Goal: Task Accomplishment & Management: Manage account settings

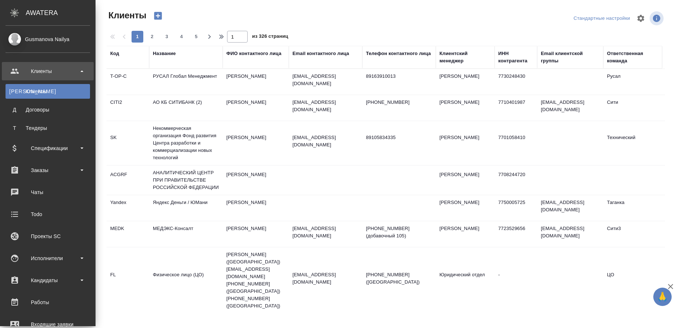
select select "RU"
click at [51, 255] on div "Исполнители" at bounding box center [48, 258] width 84 height 11
drag, startPoint x: 42, startPoint y: 299, endPoint x: 75, endPoint y: 298, distance: 32.3
click at [43, 299] on div "Для CM/VM" at bounding box center [47, 296] width 77 height 7
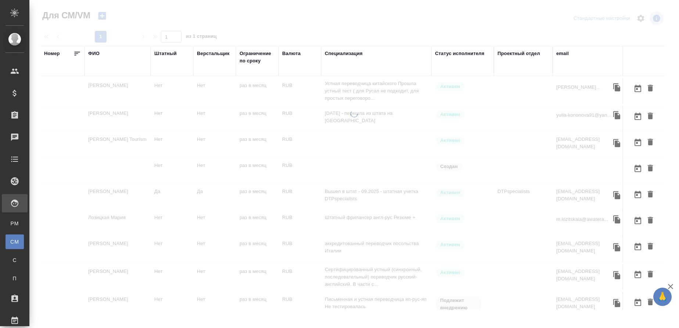
click at [98, 53] on div "ФИО" at bounding box center [93, 53] width 11 height 7
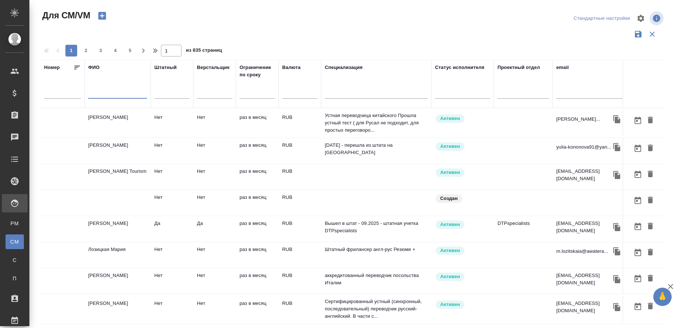
click at [93, 94] on input "text" at bounding box center [117, 94] width 59 height 9
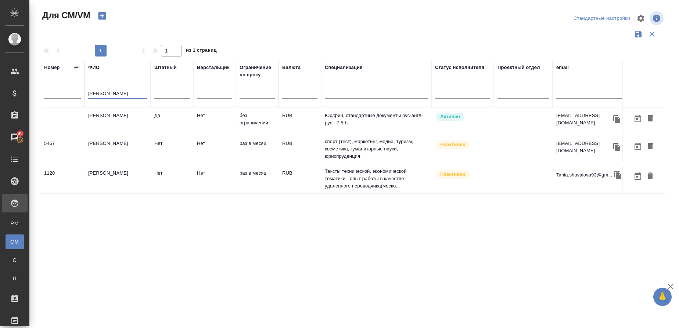
type input "Шувалова"
click at [115, 119] on td "Шувалова Анна" at bounding box center [117, 121] width 66 height 26
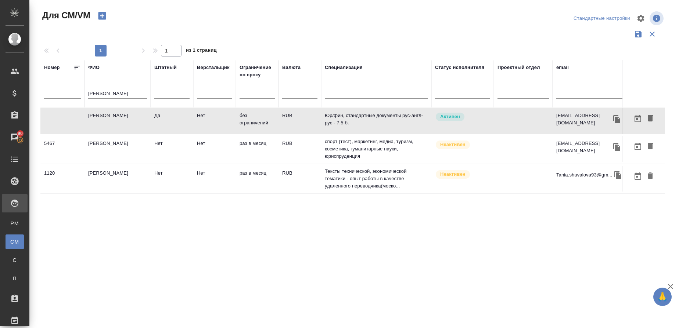
click at [115, 119] on td "Шувалова Анна" at bounding box center [117, 121] width 66 height 26
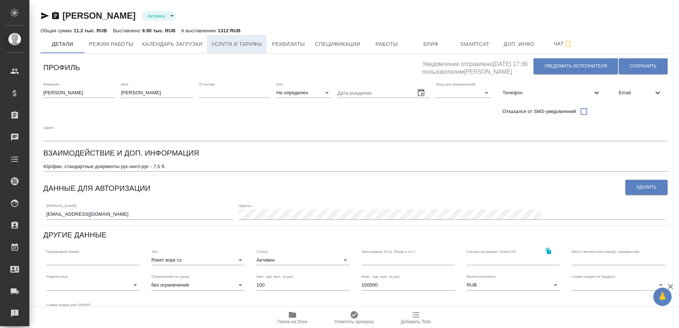
click at [247, 41] on span "Услуги и тарифы" at bounding box center [236, 44] width 51 height 9
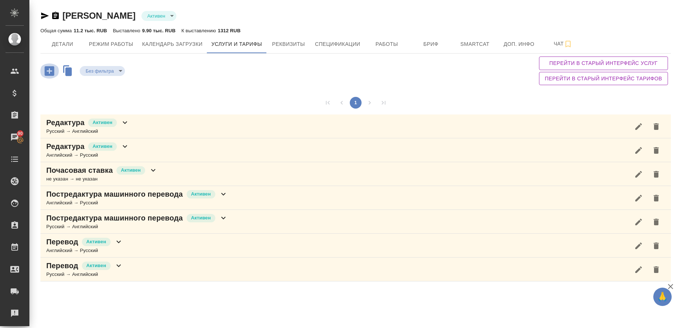
click at [51, 73] on icon "button" at bounding box center [49, 71] width 10 height 10
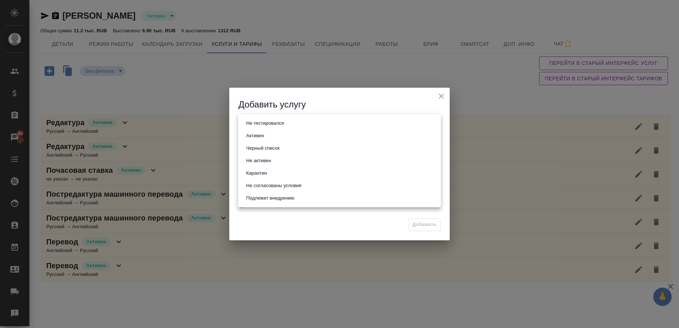
click at [277, 121] on body "🙏 .cls-1 fill:#fff; AWATERA Gusmanova Nailya Клиенты Спецификации Заказы 90 Чат…" at bounding box center [339, 164] width 679 height 328
click at [262, 134] on button "Активен" at bounding box center [255, 136] width 22 height 8
type input "active"
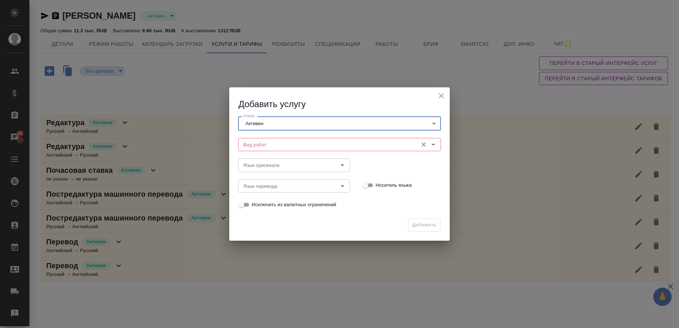
click at [259, 140] on input "Вид работ" at bounding box center [327, 144] width 174 height 9
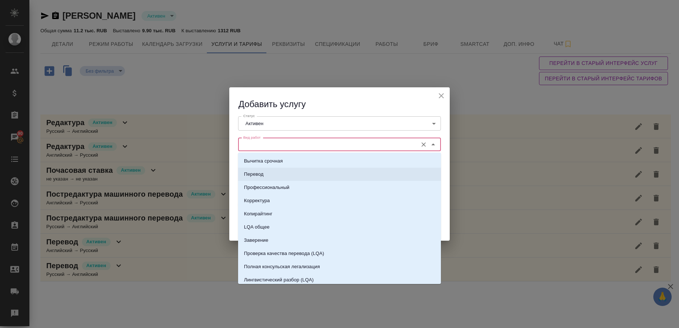
click at [254, 177] on p "Перевод" at bounding box center [253, 174] width 19 height 7
type input "Перевод"
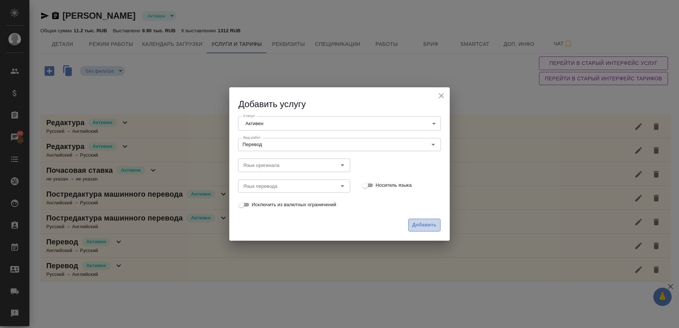
drag, startPoint x: 416, startPoint y: 225, endPoint x: 351, endPoint y: 216, distance: 65.2
click at [415, 225] on span "Добавить" at bounding box center [424, 225] width 24 height 8
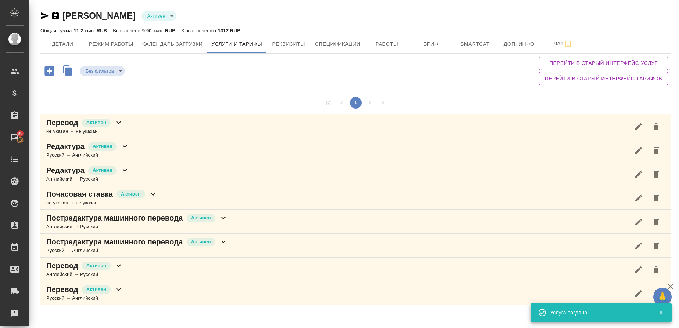
click at [52, 74] on icon "button" at bounding box center [49, 71] width 10 height 10
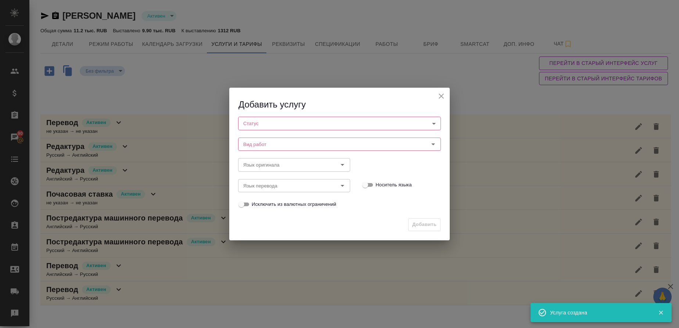
click at [304, 130] on div "Вид работ Вид работ" at bounding box center [339, 143] width 217 height 32
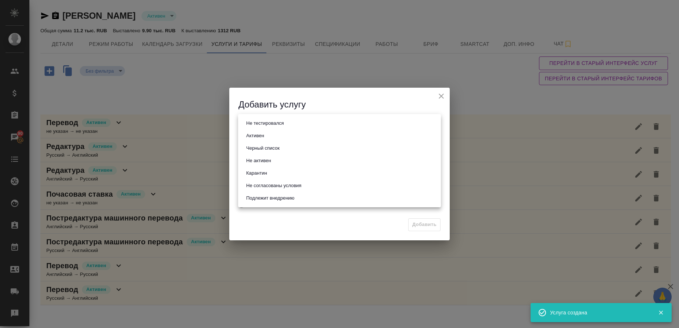
click at [304, 127] on body "🙏 .cls-1 fill:#fff; AWATERA Gusmanova Nailya Клиенты Спецификации Заказы 90 Чат…" at bounding box center [339, 164] width 679 height 328
click at [280, 140] on li "Активен" at bounding box center [339, 136] width 203 height 12
type input "active"
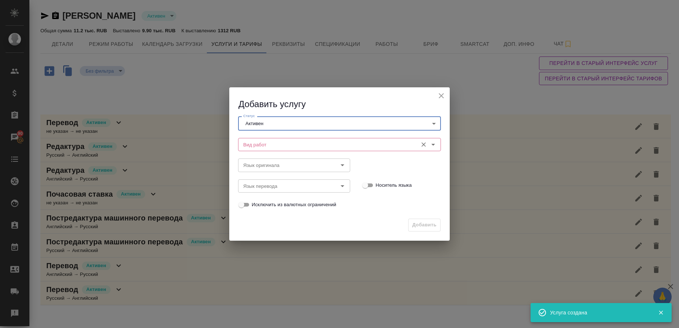
click at [266, 148] on input "Вид работ" at bounding box center [327, 144] width 174 height 9
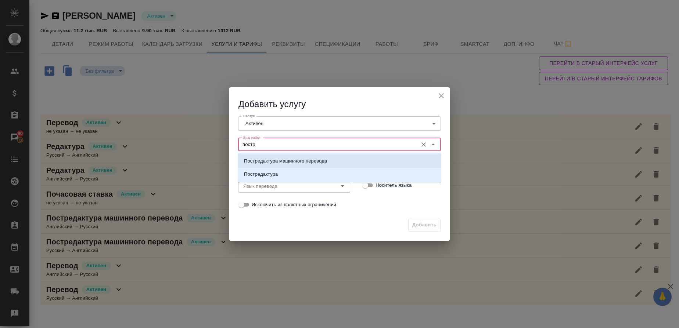
click at [256, 157] on li "Постредактура машинного перевода" at bounding box center [339, 161] width 203 height 13
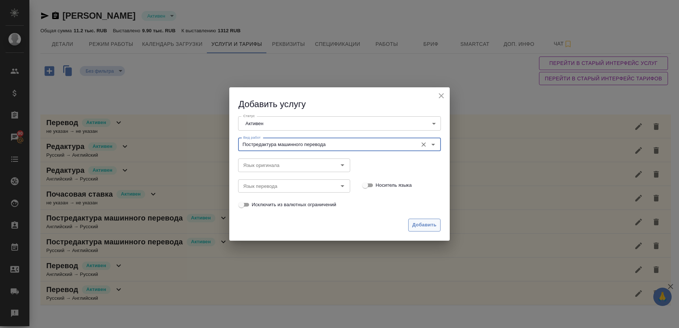
type input "Постредактура машинного перевода"
click at [423, 220] on button "Добавить" at bounding box center [424, 225] width 32 height 13
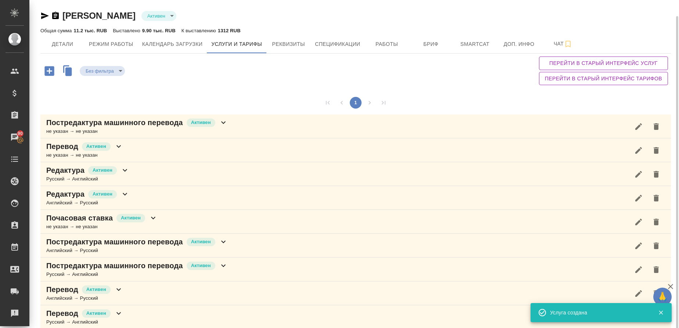
scroll to position [8, 0]
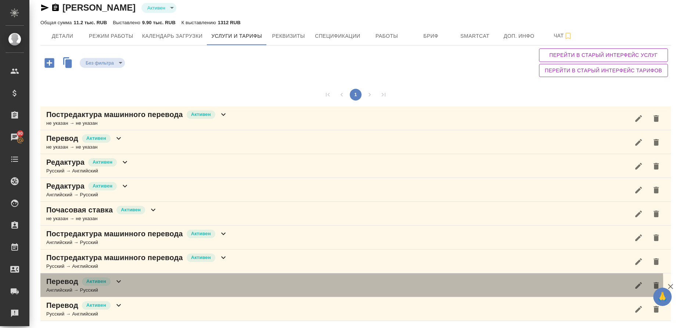
click at [61, 289] on div "Английский → Русский" at bounding box center [84, 290] width 77 height 7
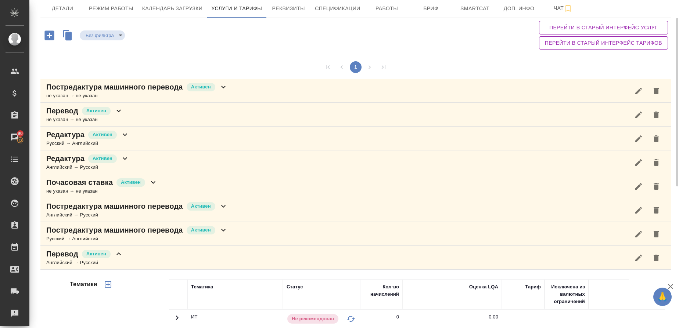
scroll to position [0, 0]
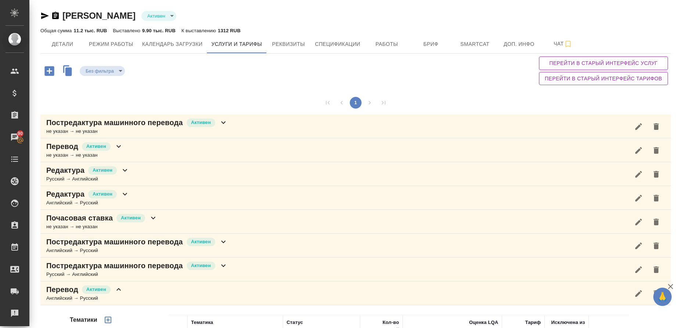
click at [65, 288] on p "Перевод" at bounding box center [62, 290] width 32 height 10
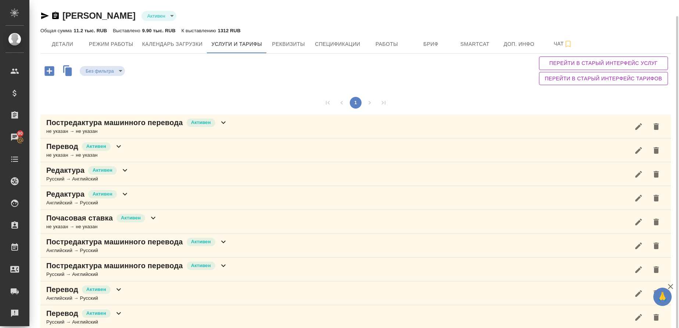
scroll to position [8, 0]
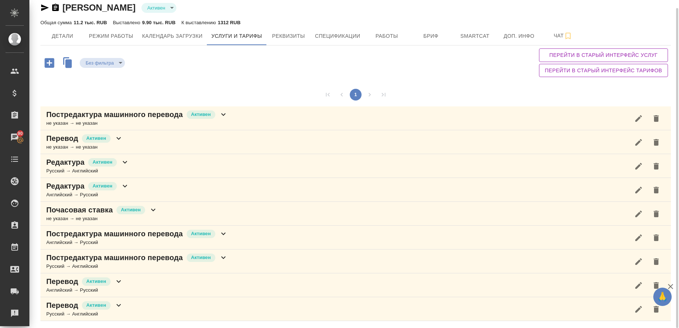
click at [59, 307] on p "Перевод" at bounding box center [62, 305] width 32 height 10
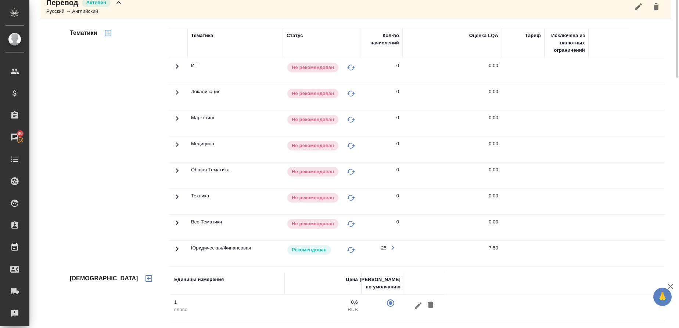
scroll to position [91, 0]
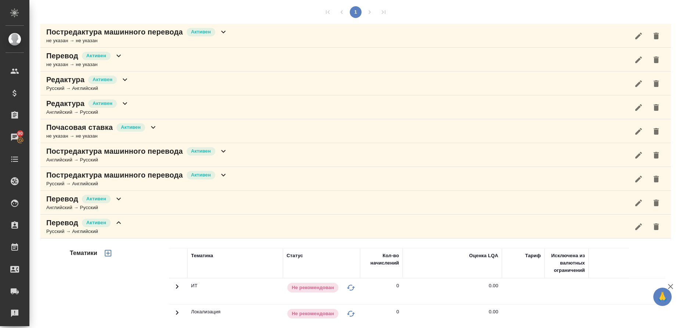
click at [71, 165] on div "Постредактура машинного перевода Активен Английский → Русский" at bounding box center [355, 155] width 630 height 24
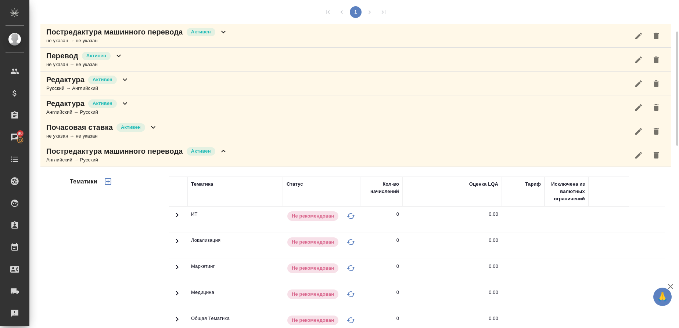
click at [93, 153] on p "Постредактура машинного перевода" at bounding box center [114, 151] width 137 height 10
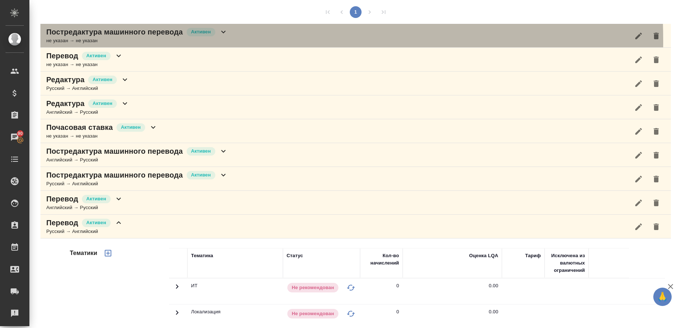
click at [92, 41] on div "не указан → не указан" at bounding box center [136, 40] width 181 height 7
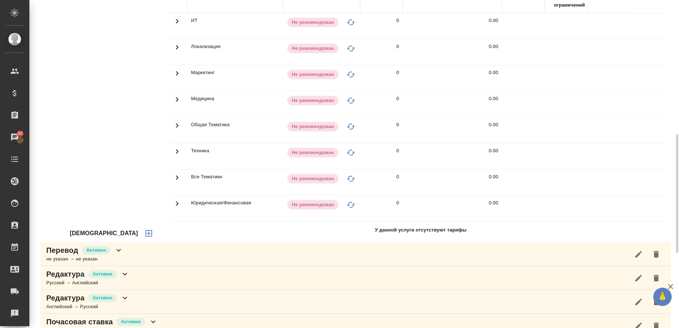
scroll to position [220, 0]
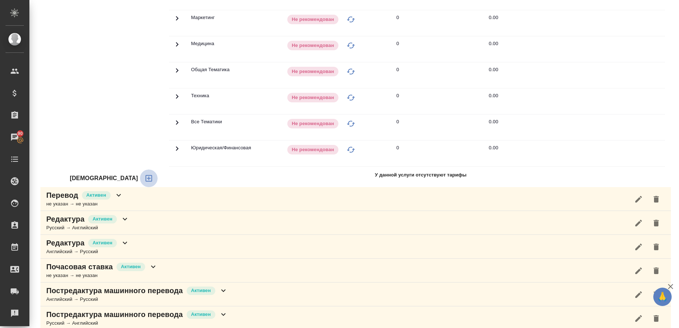
click at [144, 180] on icon "button" at bounding box center [148, 178] width 9 height 9
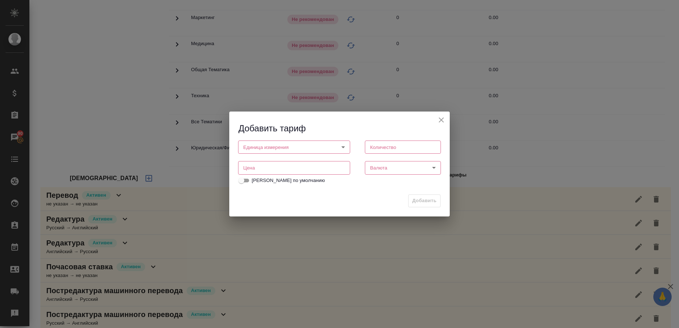
click at [277, 149] on body "🙏 .cls-1 fill:#fff; AWATERA Gusmanova Nailya Клиенты Спецификации Заказы 90 Чат…" at bounding box center [339, 164] width 679 height 328
click at [264, 170] on li "слово" at bounding box center [294, 172] width 112 height 12
type input "5a8b1489cc6b4906c91bfd90"
type input "1"
click at [276, 169] on input "number" at bounding box center [294, 168] width 112 height 13
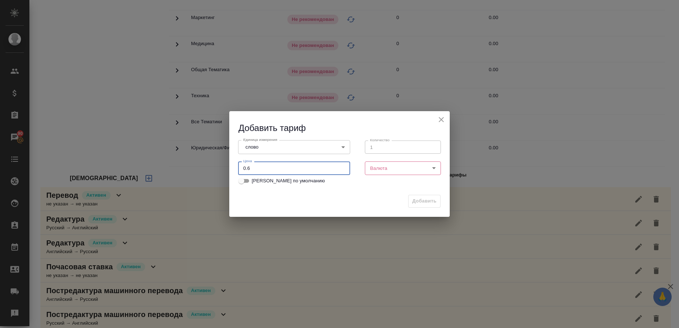
type input "0.6"
click at [372, 165] on body "🙏 .cls-1 fill:#fff; AWATERA Gusmanova Nailya Клиенты Спецификации Заказы 90 Чат…" at bounding box center [339, 164] width 679 height 328
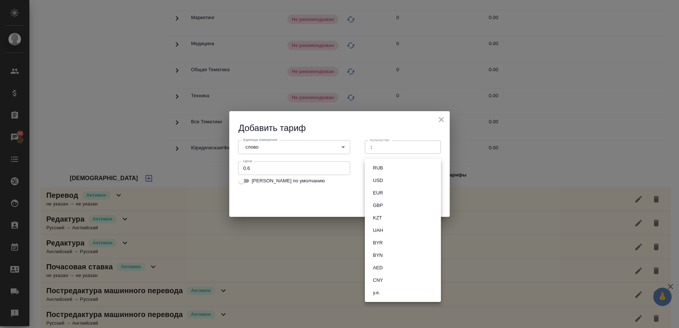
click at [383, 170] on button "RUB" at bounding box center [378, 168] width 14 height 8
type input "RUB"
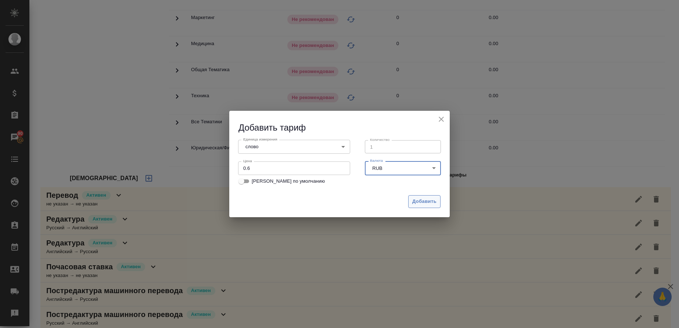
click at [427, 202] on span "Добавить" at bounding box center [424, 202] width 24 height 8
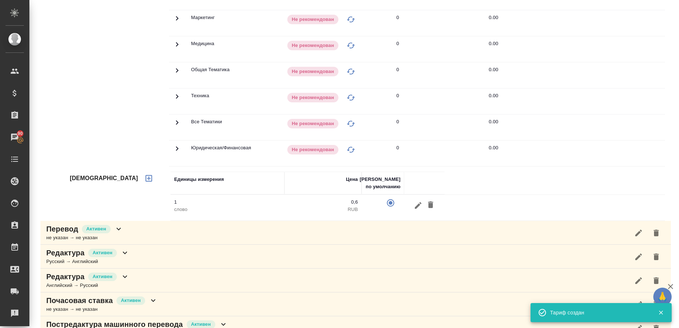
scroll to position [0, 0]
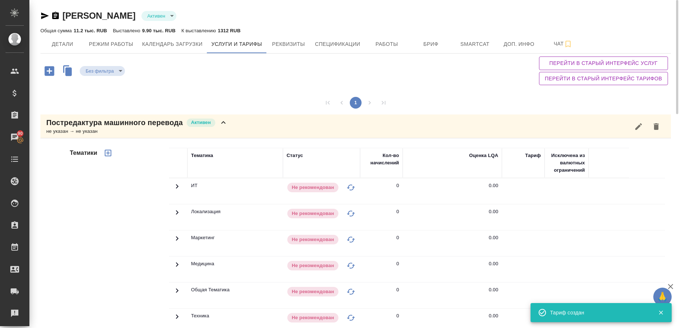
click at [108, 122] on p "Постредактура машинного перевода" at bounding box center [114, 123] width 137 height 10
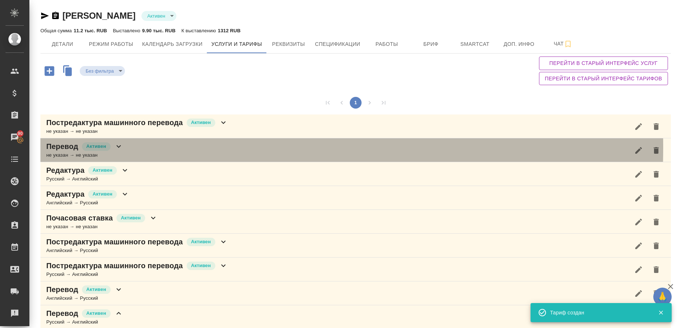
click at [68, 147] on p "Перевод" at bounding box center [62, 146] width 32 height 10
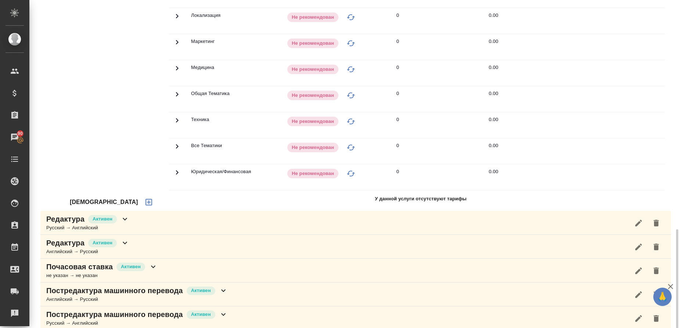
scroll to position [330, 0]
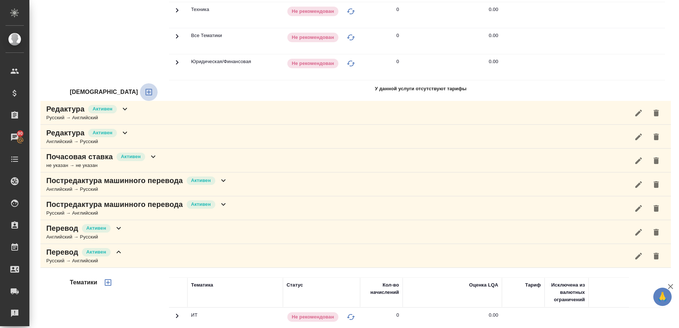
click at [145, 92] on icon "button" at bounding box center [148, 92] width 7 height 7
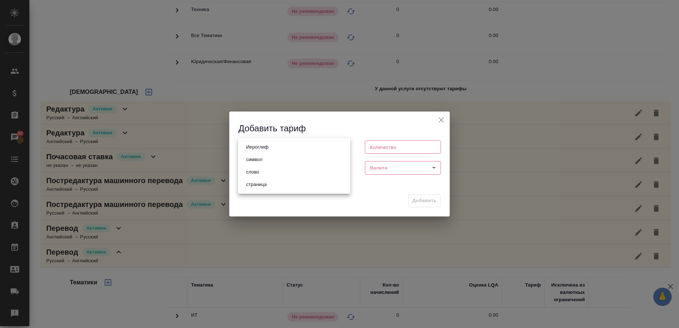
click at [252, 147] on body "🙏 .cls-1 fill:#fff; AWATERA Gusmanova Nailya Клиенты Спецификации Заказы 90 Чат…" at bounding box center [339, 164] width 679 height 328
drag, startPoint x: 252, startPoint y: 175, endPoint x: 334, endPoint y: 176, distance: 82.6
click at [252, 176] on button "слово" at bounding box center [252, 172] width 17 height 8
type input "5a8b1489cc6b4906c91bfd90"
type input "1"
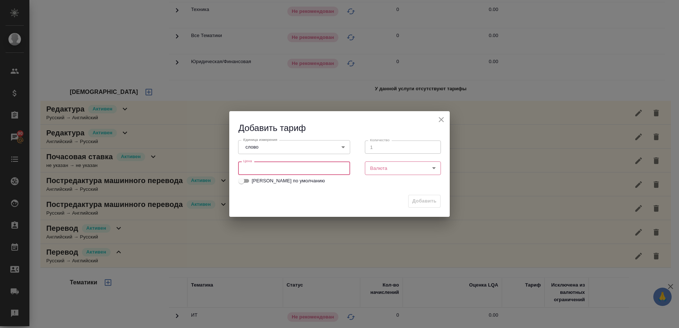
click at [287, 167] on input "number" at bounding box center [294, 168] width 112 height 13
type input "0.6"
click at [394, 169] on body "🙏 .cls-1 fill:#fff; AWATERA Gusmanova Nailya Клиенты Спецификации Заказы 90 Чат…" at bounding box center [339, 164] width 679 height 328
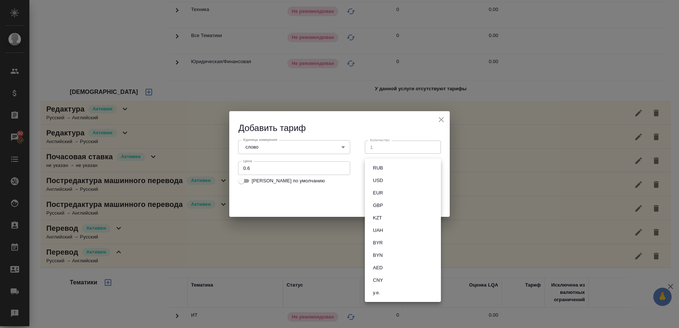
click at [392, 169] on li "RUB" at bounding box center [403, 168] width 76 height 12
type input "RUB"
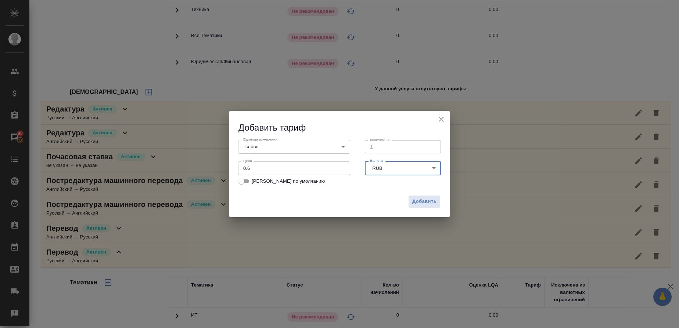
click at [437, 202] on button "Добавить" at bounding box center [424, 201] width 32 height 13
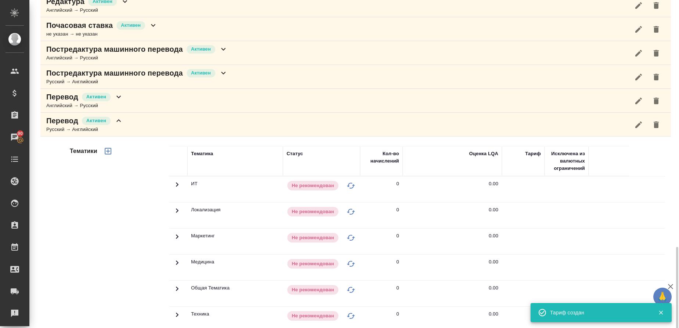
scroll to position [606, 0]
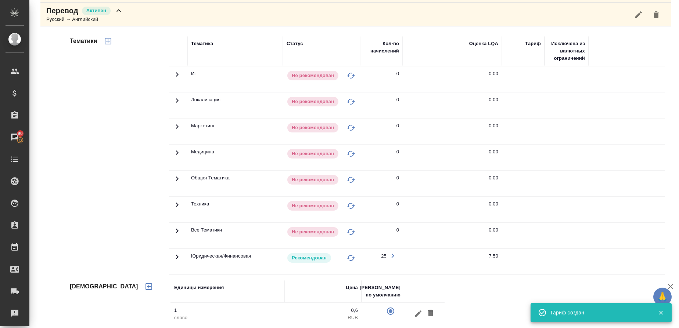
click at [176, 259] on icon at bounding box center [177, 257] width 9 height 9
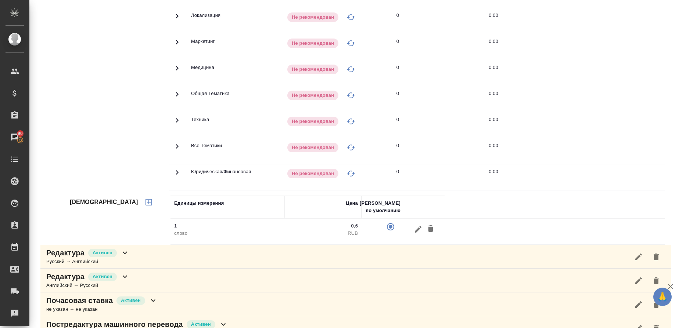
scroll to position [0, 0]
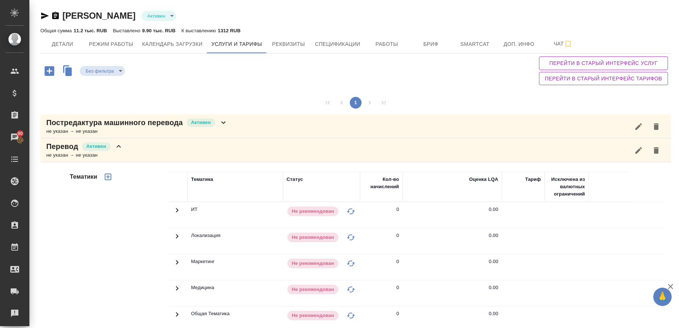
click at [111, 176] on icon "button" at bounding box center [108, 177] width 9 height 9
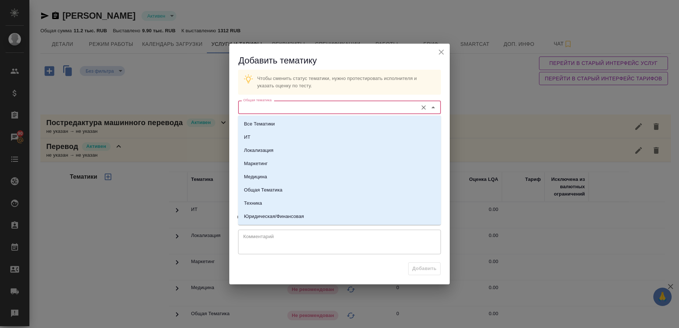
click at [288, 105] on input "Общая тематика" at bounding box center [327, 107] width 174 height 9
click at [272, 218] on p "Юридическая/Финансовая" at bounding box center [274, 216] width 60 height 7
type input "Юридическая/Финансовая"
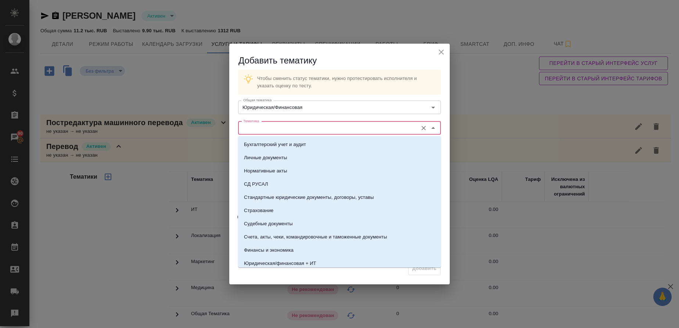
click at [266, 131] on input "Тематика" at bounding box center [327, 128] width 174 height 9
click at [289, 198] on p "Стандартные юридические документы, договоры, уставы" at bounding box center [309, 197] width 130 height 7
type input "Стандартные юридические документы, договоры, уставы"
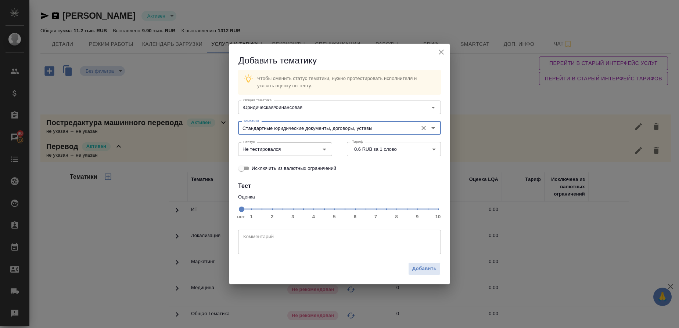
click at [385, 208] on span "нет 1 2 3 4 5 6 7 8 9 10" at bounding box center [339, 209] width 197 height 10
drag, startPoint x: 326, startPoint y: 150, endPoint x: 313, endPoint y: 154, distance: 13.8
click at [326, 151] on icon "Open" at bounding box center [324, 149] width 9 height 9
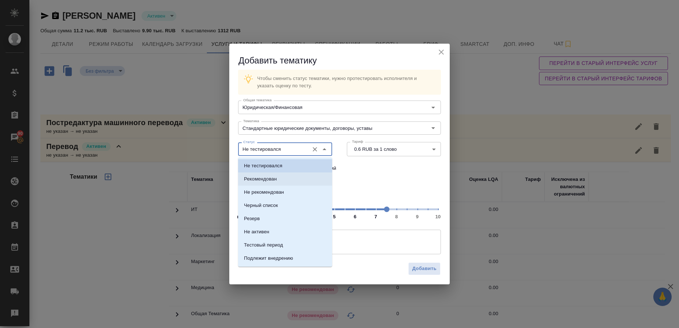
drag, startPoint x: 265, startPoint y: 179, endPoint x: 423, endPoint y: 263, distance: 177.9
click at [266, 180] on p "Рекомендован" at bounding box center [260, 179] width 33 height 7
type input "Рекомендован"
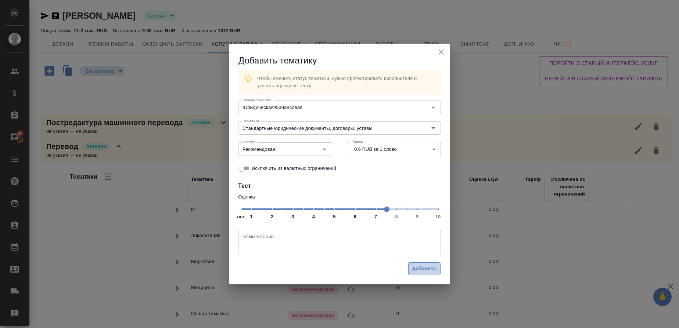
click at [439, 269] on button "Добавить" at bounding box center [424, 269] width 32 height 13
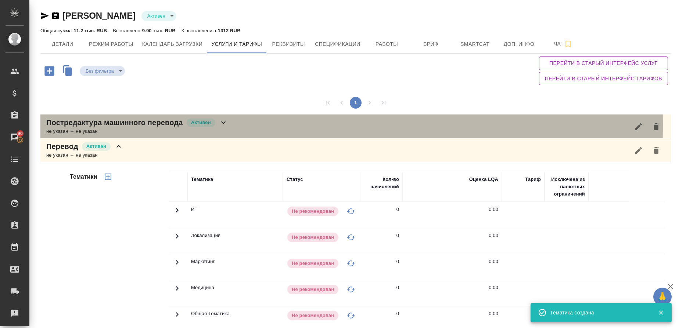
drag, startPoint x: 75, startPoint y: 126, endPoint x: 109, endPoint y: 161, distance: 48.6
click at [76, 126] on p "Постредактура машинного перевода" at bounding box center [114, 123] width 137 height 10
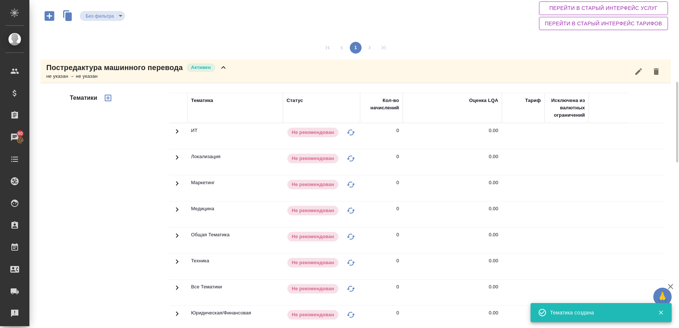
scroll to position [110, 0]
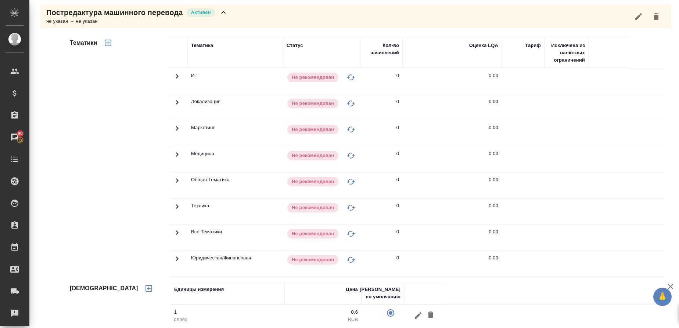
click at [110, 46] on icon "button" at bounding box center [108, 43] width 7 height 7
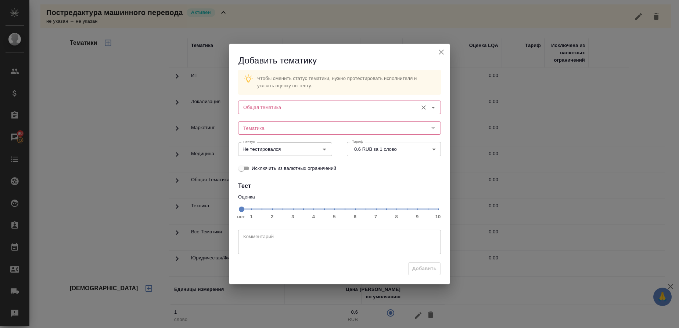
click at [291, 106] on input "Общая тематика" at bounding box center [327, 107] width 174 height 9
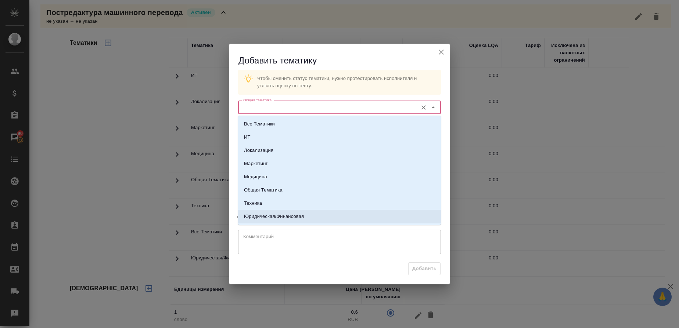
click at [278, 213] on p "Юридическая/Финансовая" at bounding box center [274, 216] width 60 height 7
type input "Юридическая/Финансовая"
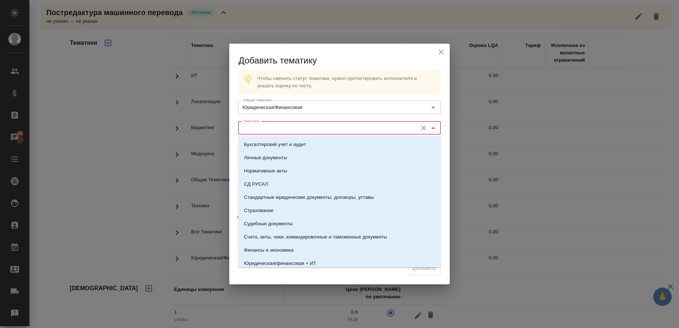
click at [249, 129] on input "Тематика" at bounding box center [327, 128] width 174 height 9
click at [284, 188] on li "СД РУСАЛ" at bounding box center [339, 184] width 203 height 13
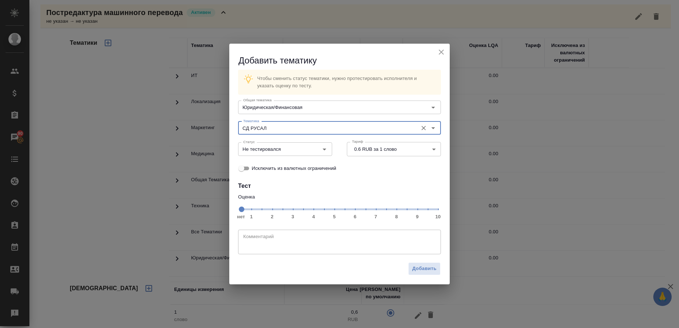
click at [264, 133] on div "СД РУСАЛ Тематика" at bounding box center [339, 128] width 203 height 13
click at [270, 128] on input "СД РУСАЛ" at bounding box center [327, 128] width 174 height 9
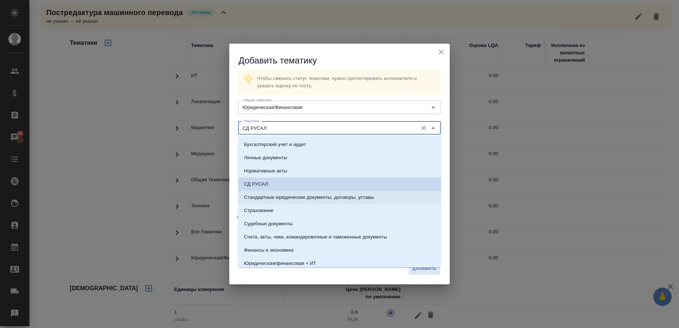
click at [274, 192] on li "Стандартные юридические документы, договоры, уставы" at bounding box center [339, 197] width 203 height 13
type input "Стандартные юридические документы, договоры, уставы"
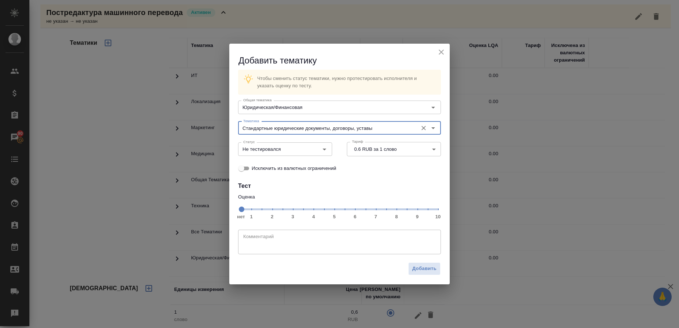
drag, startPoint x: 384, startPoint y: 210, endPoint x: 332, endPoint y: 153, distance: 77.7
click at [385, 210] on span "нет 1 2 3 4 5 6 7 8 9 10" at bounding box center [339, 209] width 197 height 10
drag, startPoint x: 327, startPoint y: 152, endPoint x: 323, endPoint y: 156, distance: 5.5
click at [327, 152] on icon "Open" at bounding box center [324, 149] width 9 height 9
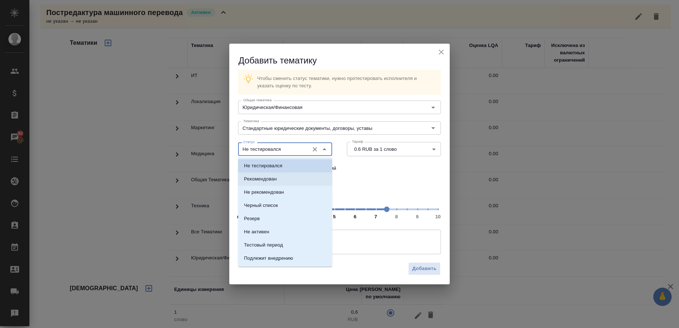
drag, startPoint x: 266, startPoint y: 182, endPoint x: 434, endPoint y: 291, distance: 200.4
click at [267, 184] on li "Рекомендован" at bounding box center [285, 179] width 94 height 13
type input "Рекомендован"
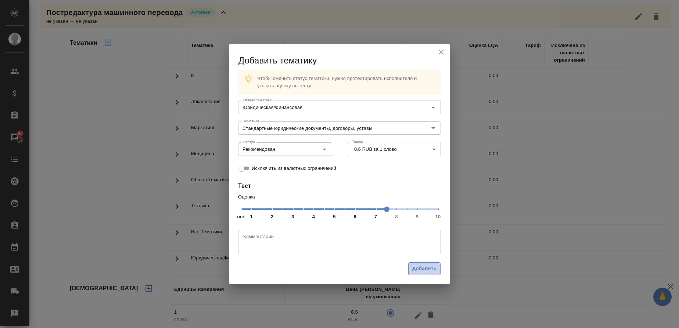
drag, startPoint x: 427, startPoint y: 264, endPoint x: 448, endPoint y: 267, distance: 21.8
click at [426, 264] on button "Добавить" at bounding box center [424, 269] width 32 height 13
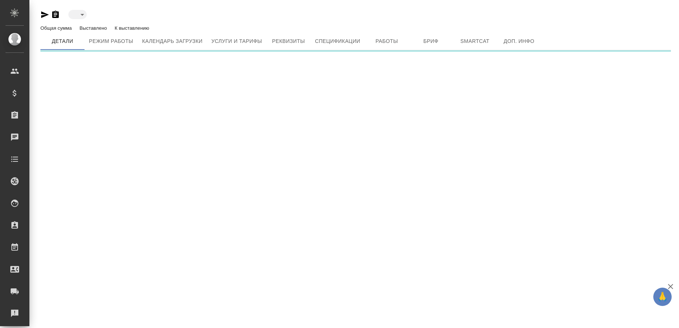
type input "active"
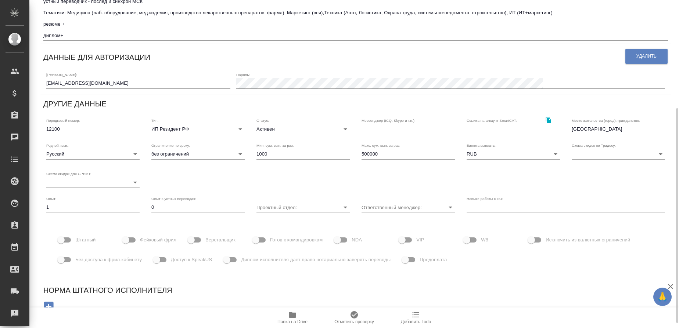
scroll to position [173, 0]
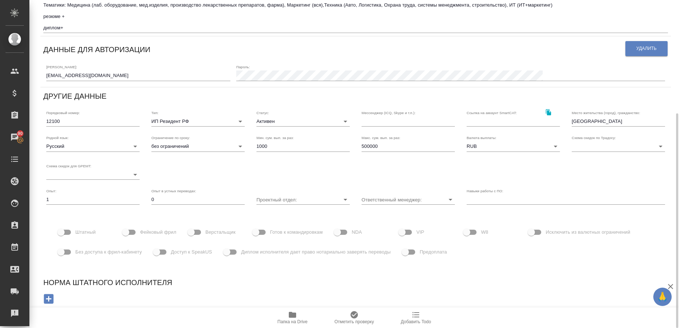
click at [165, 253] on input "Доступ к SpeakUS" at bounding box center [156, 252] width 42 height 14
checkbox input "true"
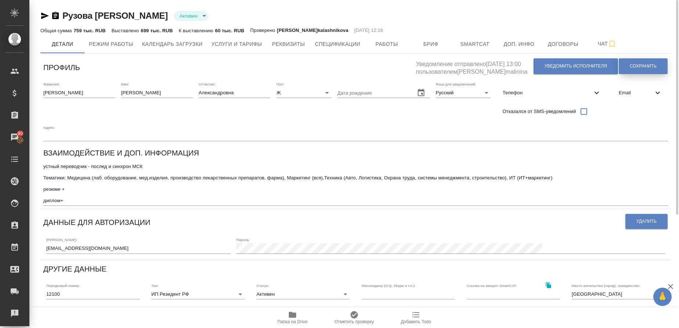
click at [636, 66] on span "Сохранить" at bounding box center [642, 66] width 27 height 6
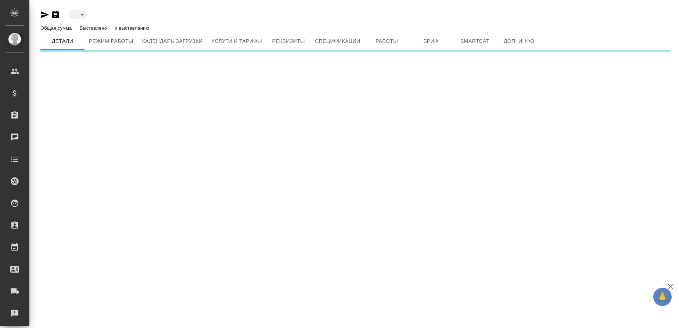
type input "active"
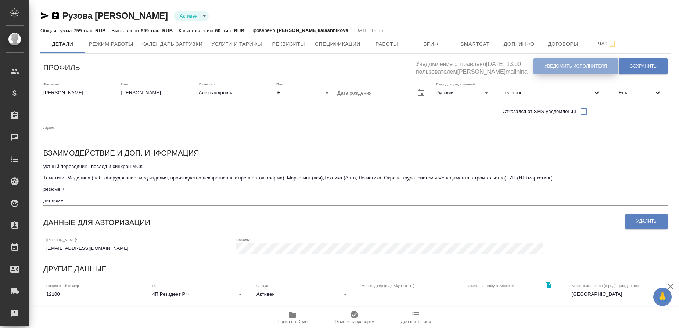
click at [572, 68] on span "Уведомить исполнителя" at bounding box center [575, 66] width 62 height 6
type textarea "Добрый день, Ксения! Ознакомиться с подробной информацией по выполненным работа…"
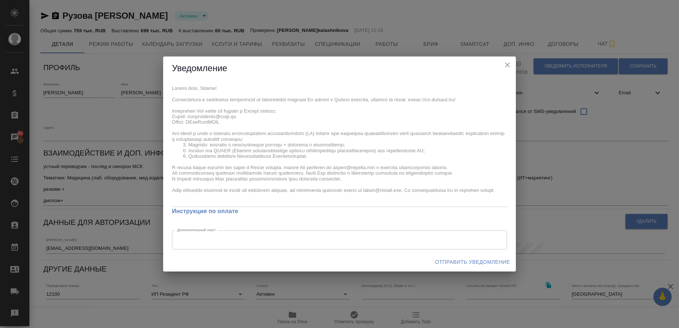
click at [477, 266] on span "Отправить уведомление" at bounding box center [472, 262] width 75 height 9
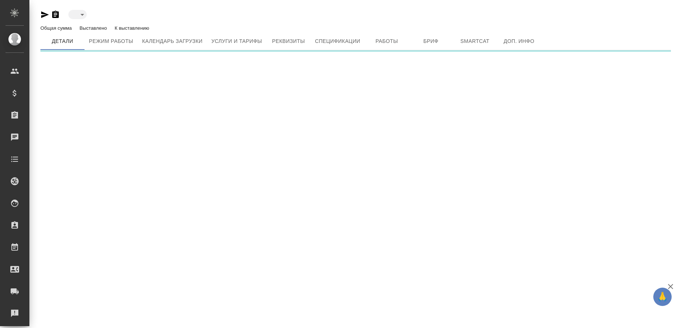
type input "active"
